Goal: Use online tool/utility: Utilize a website feature to perform a specific function

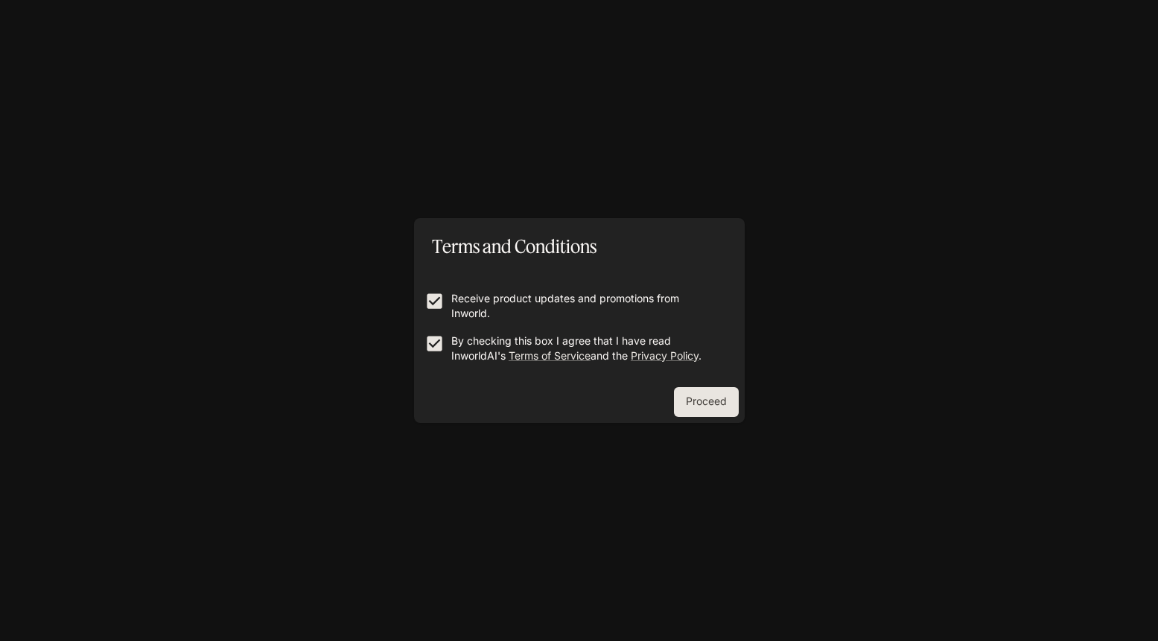
click at [702, 404] on button "Proceed" at bounding box center [706, 402] width 65 height 30
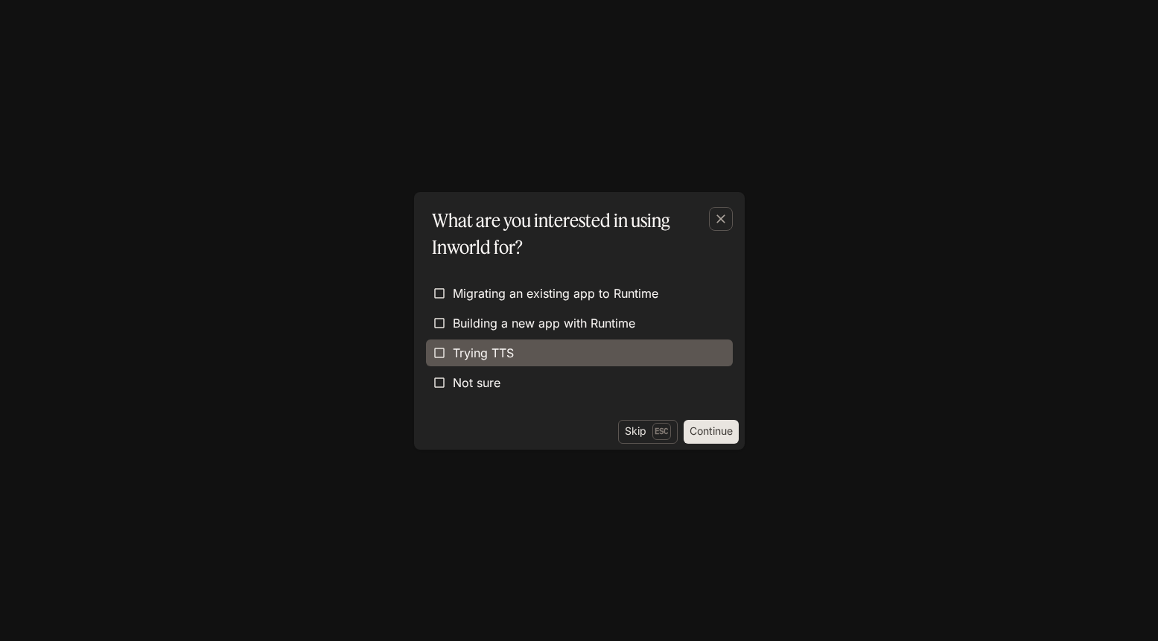
click at [454, 355] on span "Trying TTS" at bounding box center [483, 353] width 61 height 18
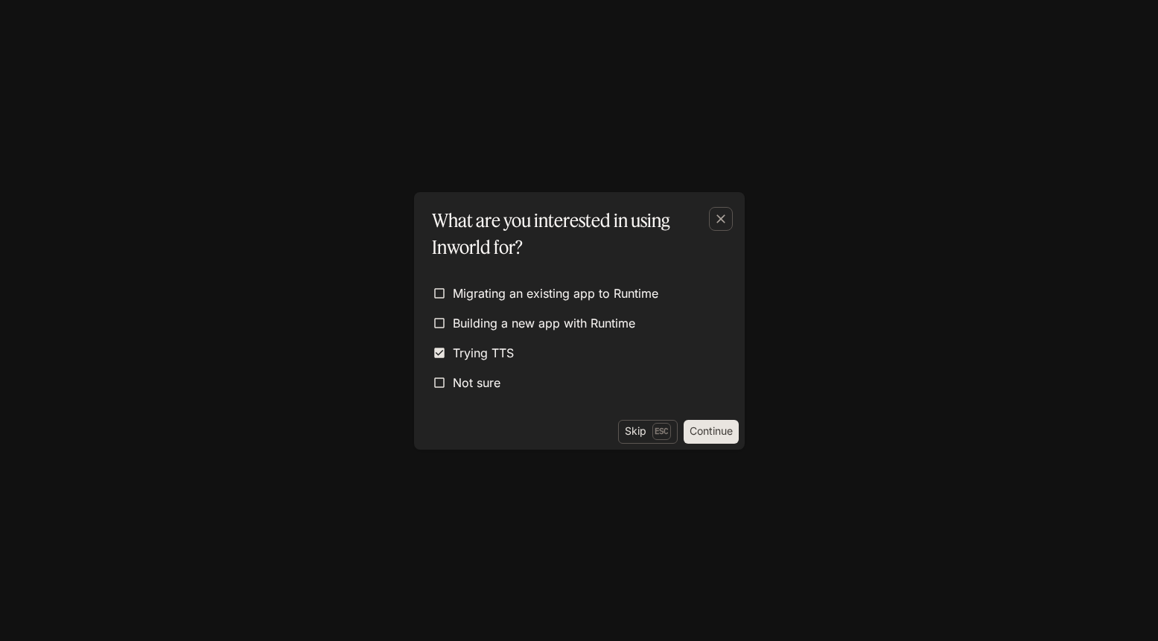
click at [717, 436] on button "Continue" at bounding box center [711, 432] width 55 height 24
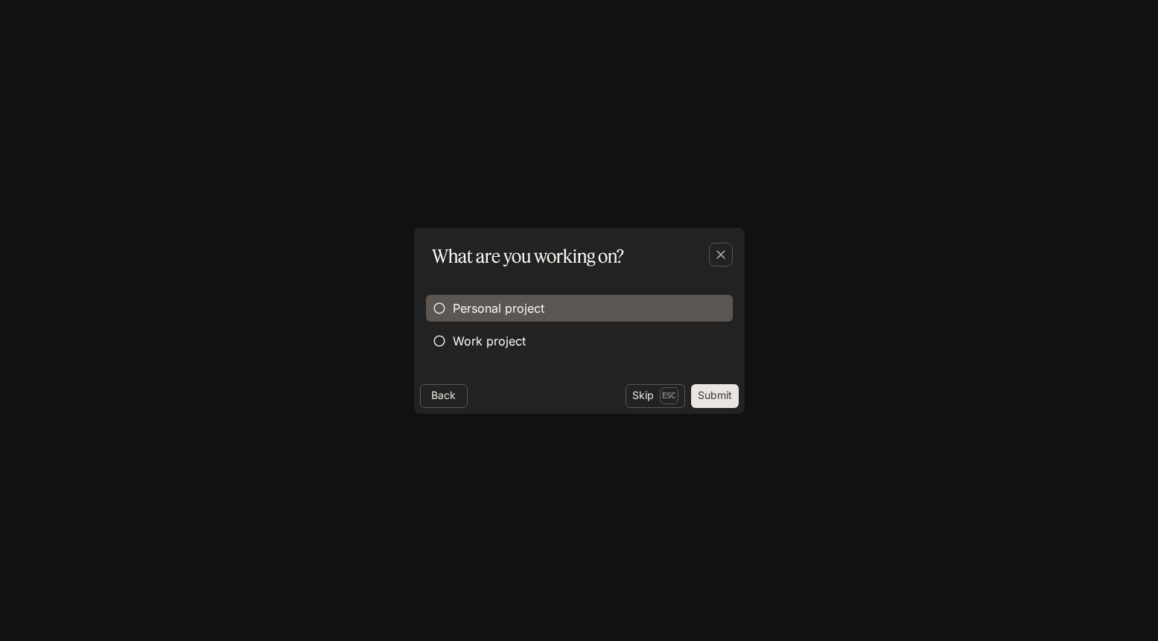
click at [525, 308] on span "Personal project" at bounding box center [499, 308] width 92 height 18
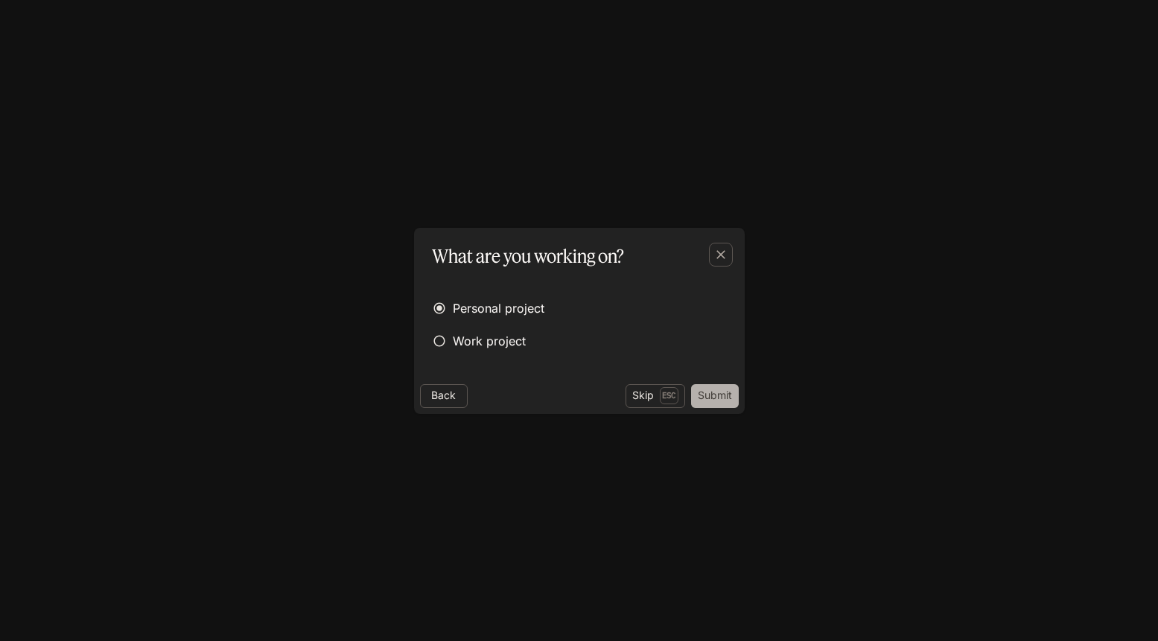
click at [723, 390] on button "Submit" at bounding box center [715, 396] width 48 height 24
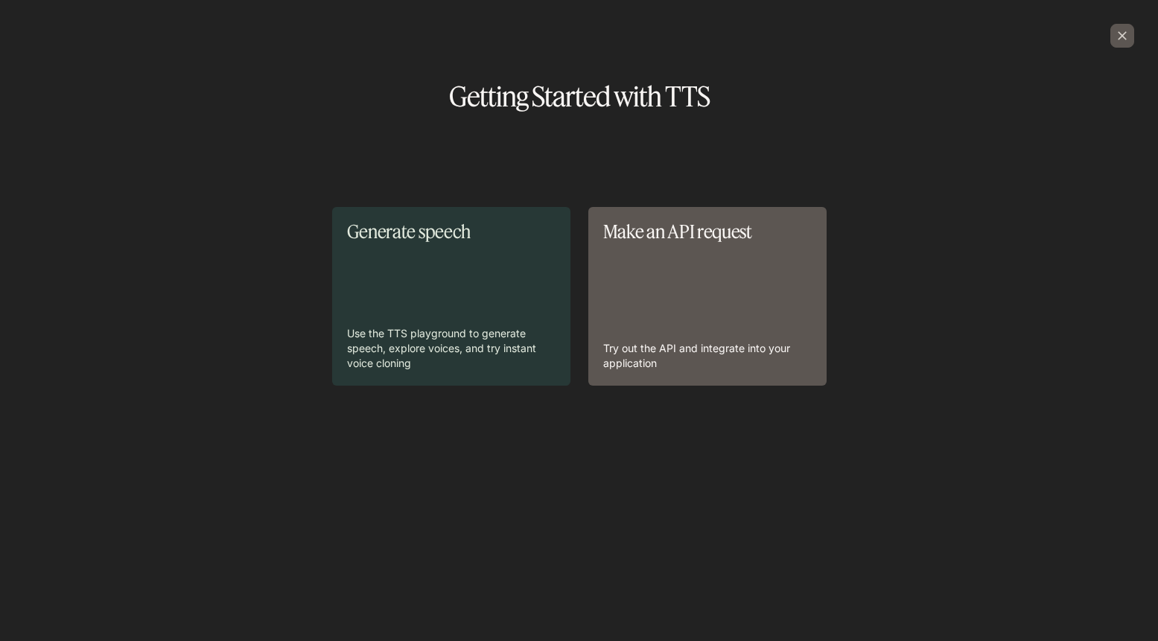
click at [1123, 34] on icon "button" at bounding box center [1122, 35] width 9 height 9
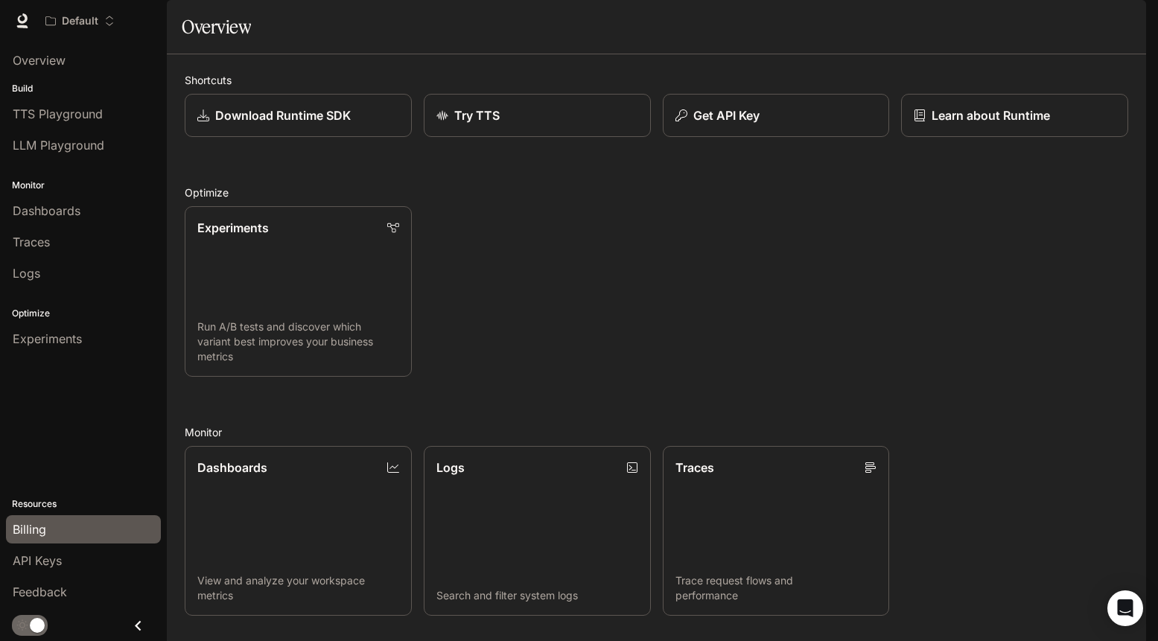
click at [30, 530] on span "Billing" at bounding box center [30, 530] width 34 height 18
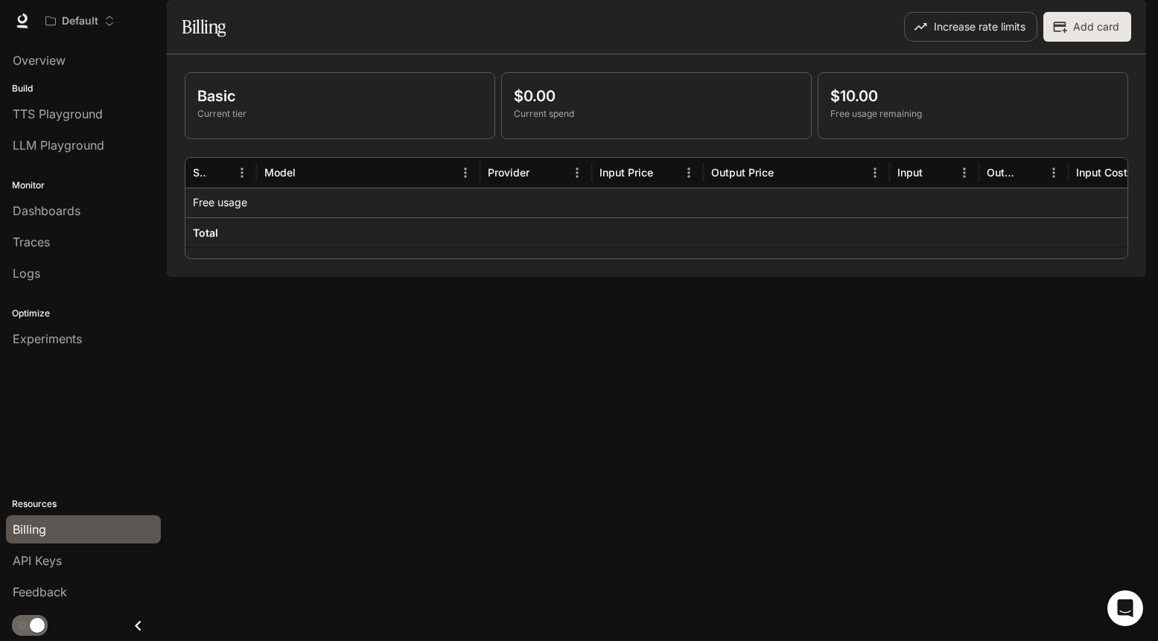
click at [262, 277] on div "Basic Current tier $0.00 Current spend $10.00 Free usage remaining Service Mode…" at bounding box center [656, 165] width 979 height 223
click at [141, 398] on div "Overview Build TTS Playground LLM Playground Monitor Dashboards Traces Logs Opt…" at bounding box center [83, 342] width 167 height 600
click at [85, 118] on span "TTS Playground" at bounding box center [58, 114] width 90 height 18
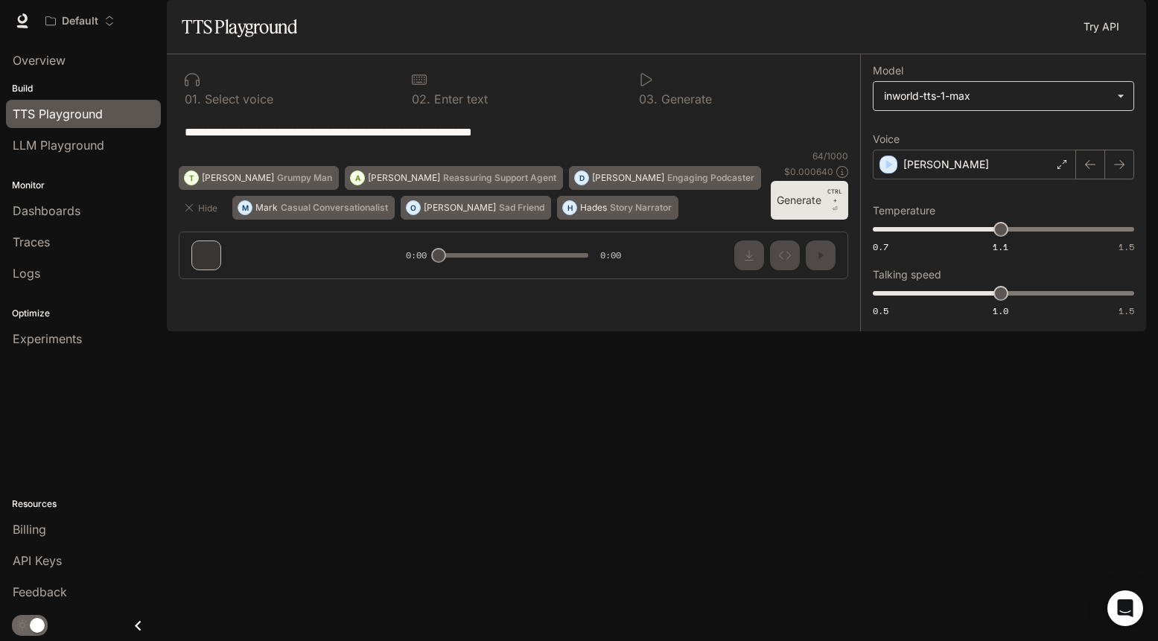
click at [915, 143] on body "**********" at bounding box center [579, 320] width 1158 height 641
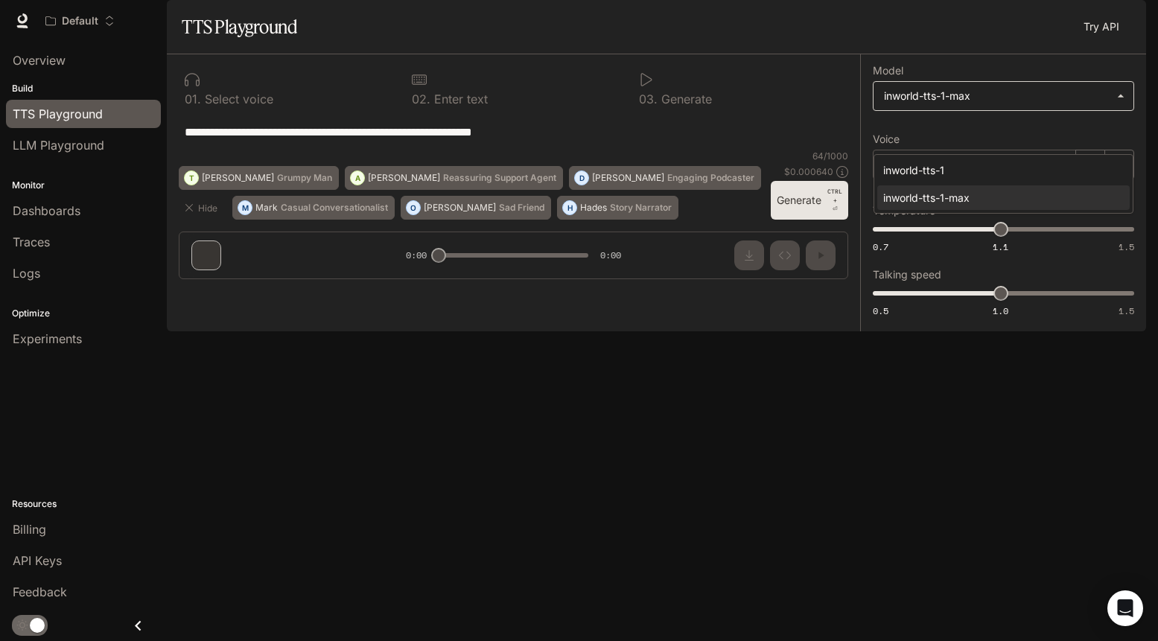
click at [915, 143] on div at bounding box center [579, 320] width 1158 height 641
click at [969, 180] on div "[PERSON_NAME]" at bounding box center [974, 165] width 203 height 30
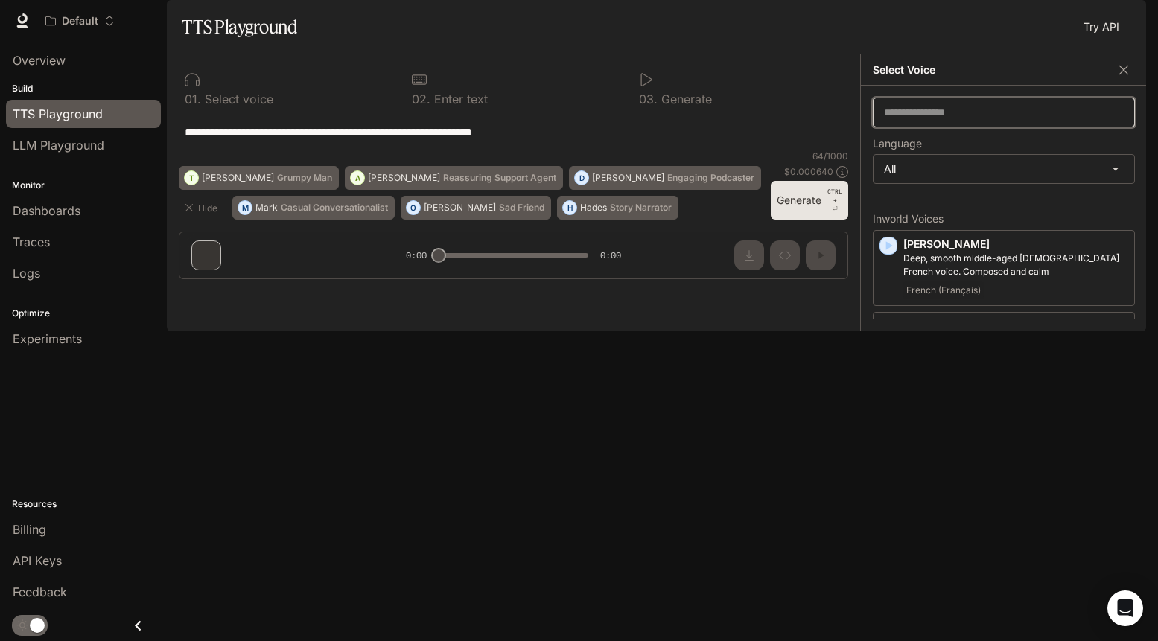
click at [956, 120] on input "text" at bounding box center [1004, 112] width 261 height 15
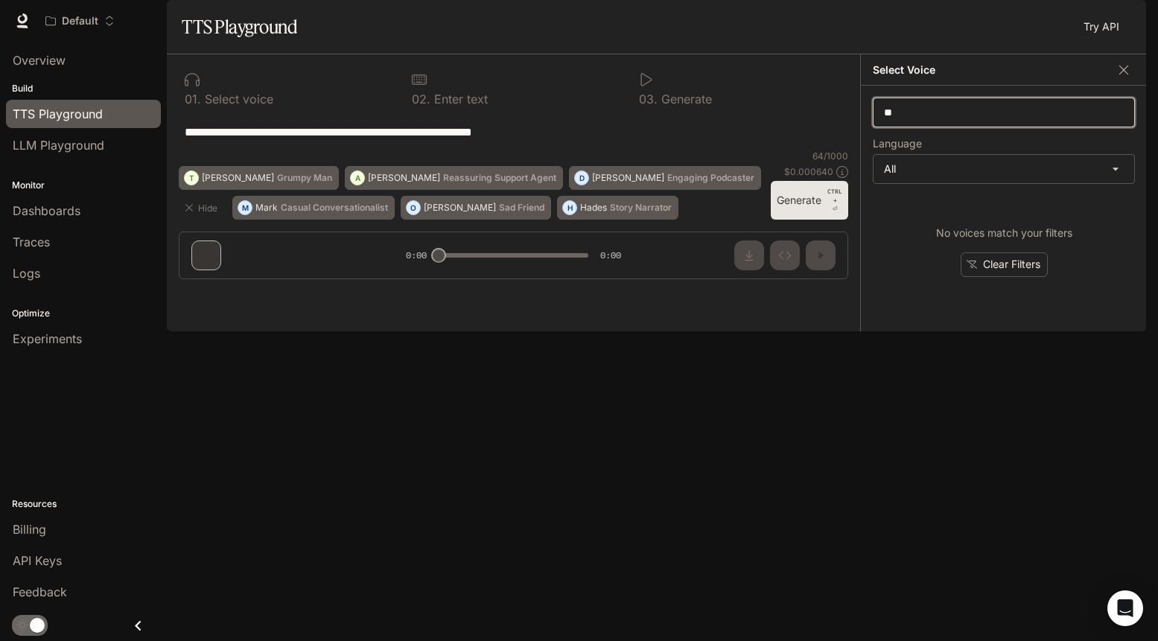
type input "*"
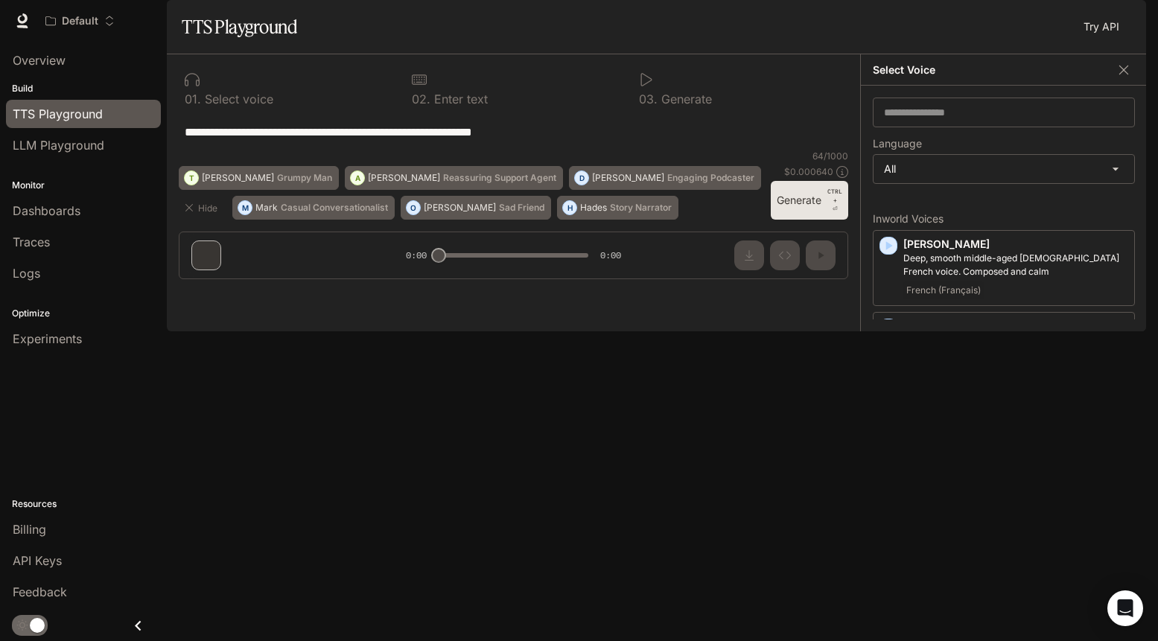
click at [628, 150] on div "**********" at bounding box center [514, 132] width 670 height 36
